Goal: Find specific page/section: Find specific page/section

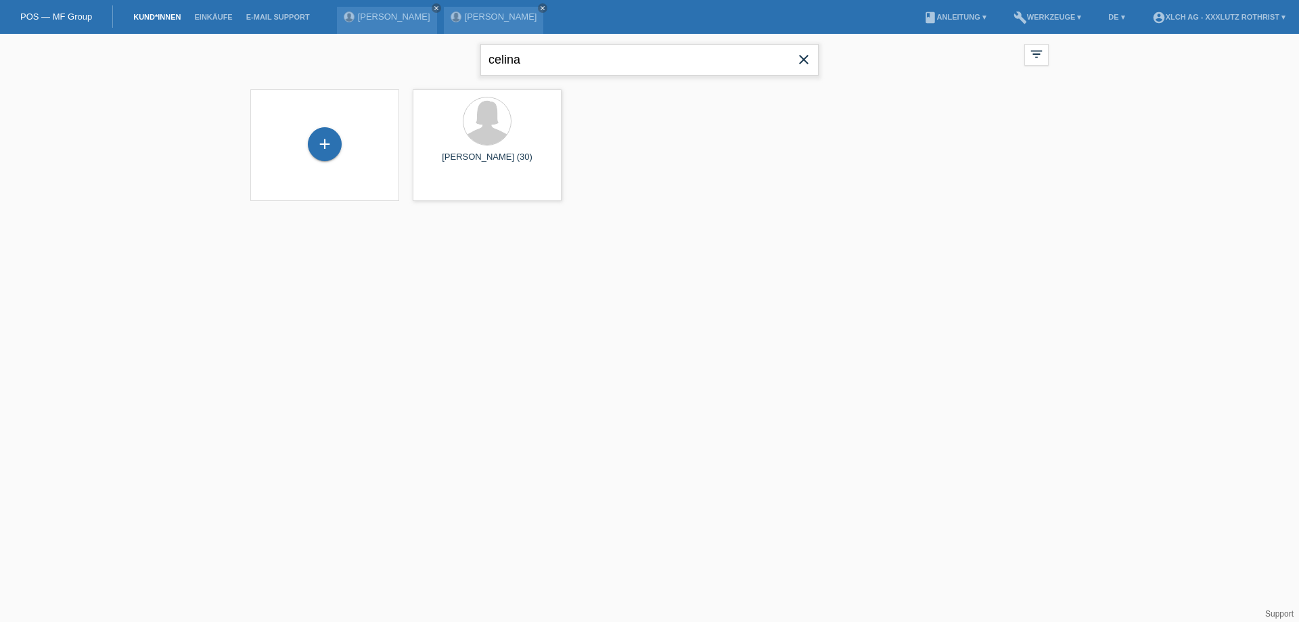
drag, startPoint x: 580, startPoint y: 52, endPoint x: 244, endPoint y: 47, distance: 336.9
click at [244, 47] on div "celina close filter_list view_module Alle Kund*innen anzeigen star Markierte [P…" at bounding box center [650, 58] width 812 height 49
type input "r1skep"
drag, startPoint x: 525, startPoint y: 57, endPoint x: 276, endPoint y: 90, distance: 251.1
click at [276, 90] on div "r1skep close filter_list view_module Alle Kund*innen anzeigen star Markierte [P…" at bounding box center [649, 129] width 1299 height 191
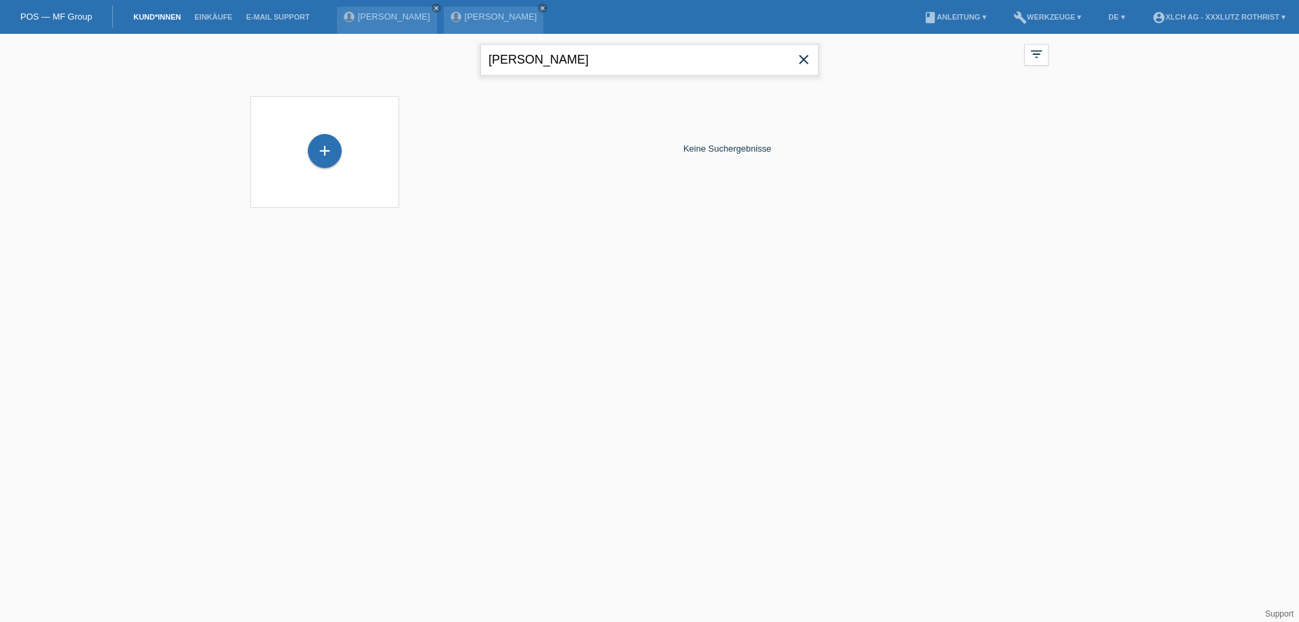
type input "[PERSON_NAME]"
drag, startPoint x: 552, startPoint y: 60, endPoint x: 277, endPoint y: 83, distance: 276.3
click at [277, 83] on div "[PERSON_NAME] close filter_list view_module Alle Kund*innen anzeigen star Marki…" at bounding box center [649, 126] width 1299 height 184
type input "[PERSON_NAME]"
drag, startPoint x: 557, startPoint y: 68, endPoint x: 99, endPoint y: 48, distance: 458.4
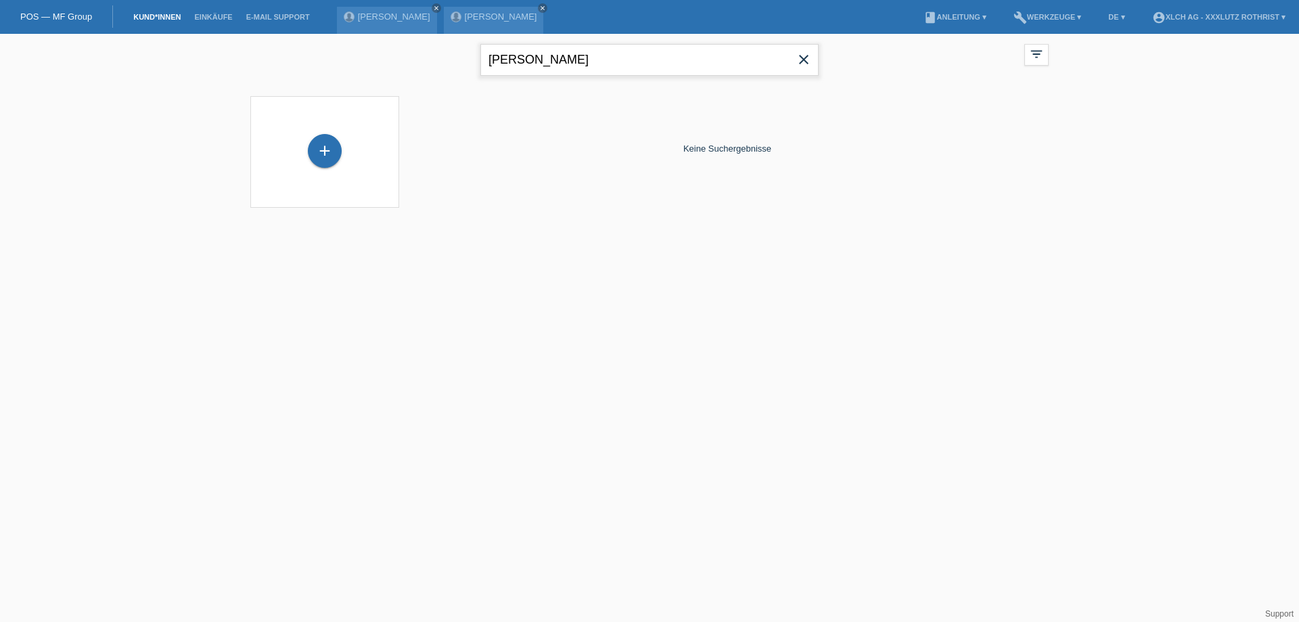
click at [99, 48] on div "[PERSON_NAME] close filter_list view_module Alle Kund*innen anzeigen star Marki…" at bounding box center [649, 129] width 1299 height 191
type input "NICKLIS"
click at [433, 8] on icon "close" at bounding box center [436, 8] width 7 height 7
click at [348, 26] on div "[PERSON_NAME] close" at bounding box center [387, 20] width 100 height 27
click at [363, 20] on link "[PERSON_NAME]" at bounding box center [394, 17] width 72 height 10
